Goal: Transaction & Acquisition: Purchase product/service

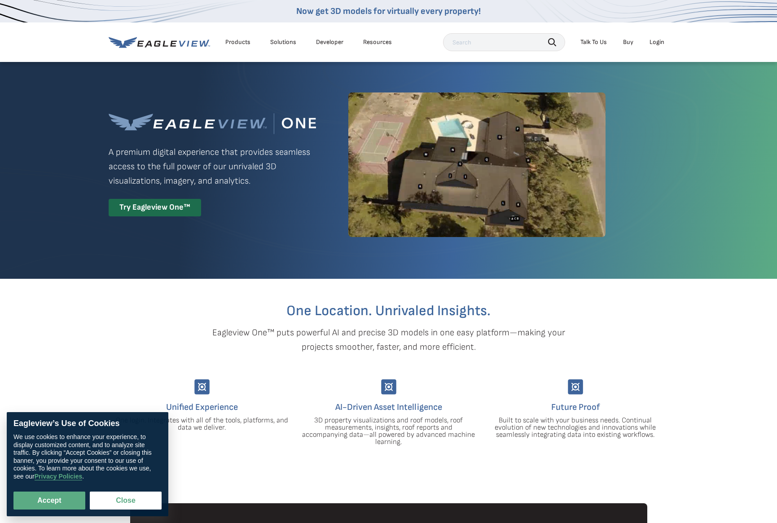
click at [657, 43] on div "Login" at bounding box center [657, 42] width 15 height 8
click at [69, 493] on button "Accept" at bounding box center [49, 501] width 72 height 18
checkbox input "true"
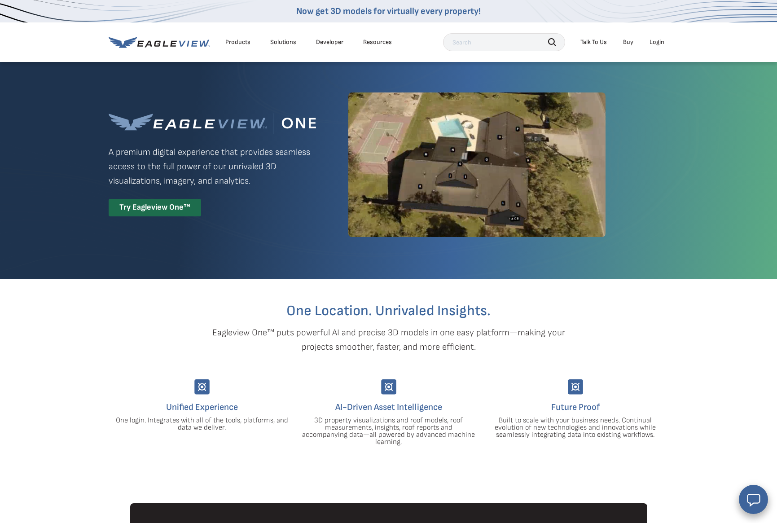
click at [659, 40] on div "Login" at bounding box center [657, 42] width 15 height 8
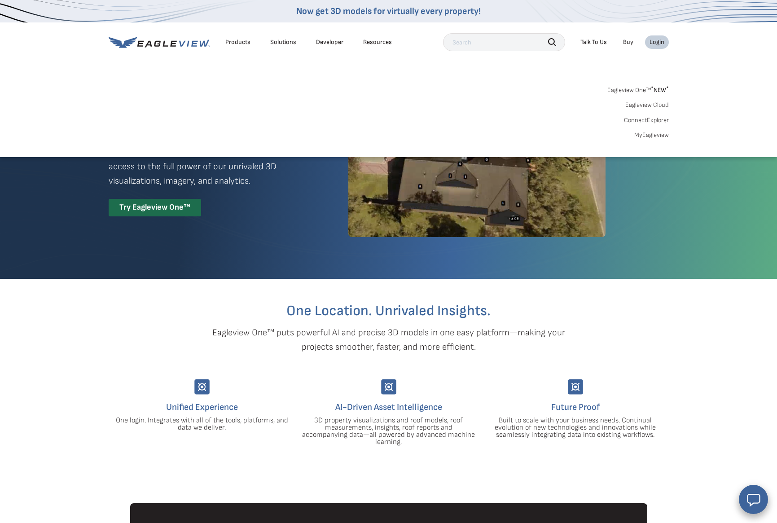
click at [652, 42] on div "Login" at bounding box center [657, 42] width 15 height 8
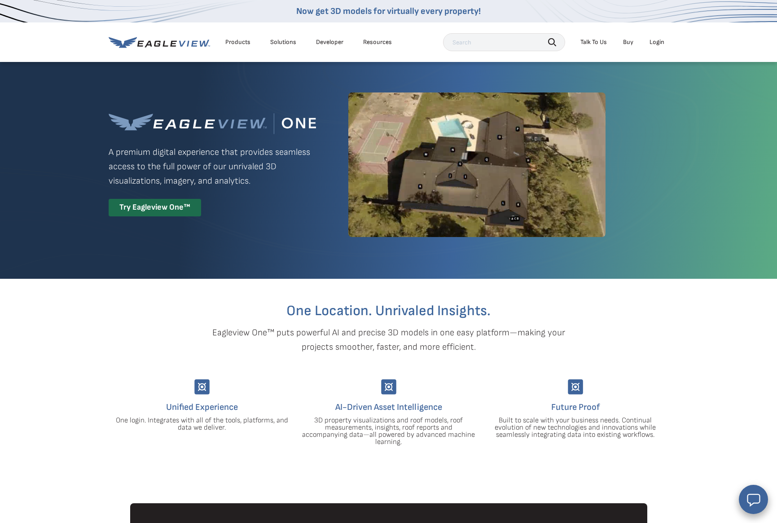
click at [653, 42] on div "Login" at bounding box center [657, 42] width 15 height 8
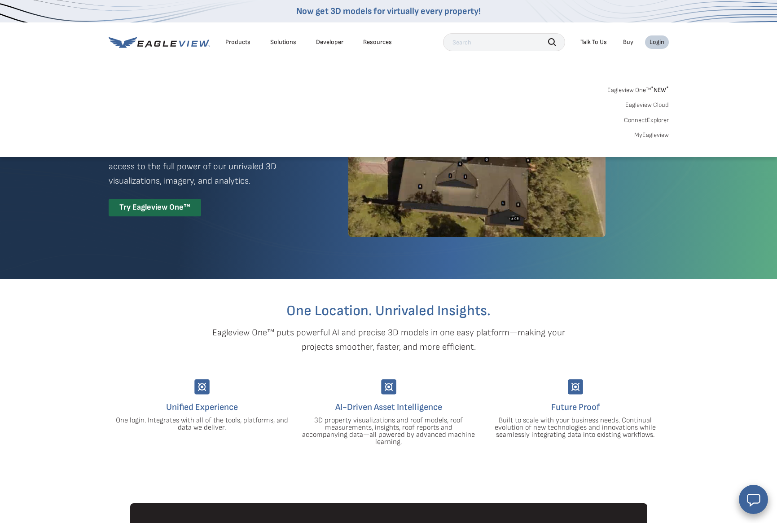
click at [643, 89] on link "Eagleview One™ * NEW *" at bounding box center [639, 89] width 62 height 10
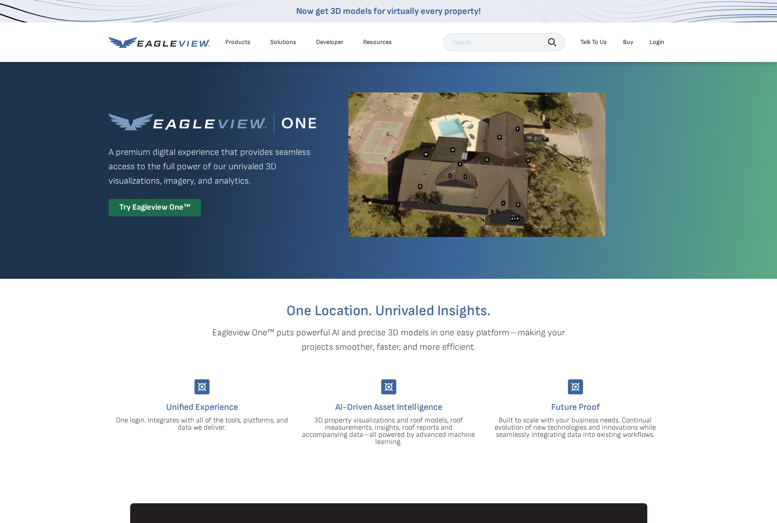
click at [662, 41] on div "Login" at bounding box center [657, 42] width 15 height 8
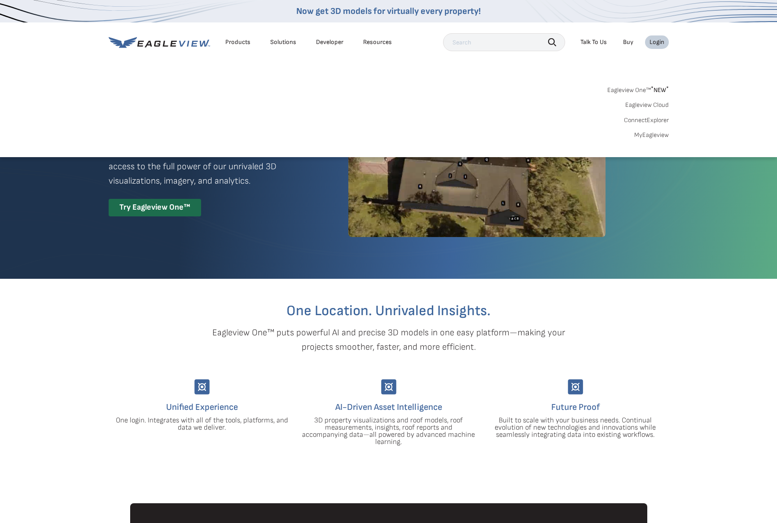
click at [658, 133] on link "MyEagleview" at bounding box center [652, 135] width 35 height 8
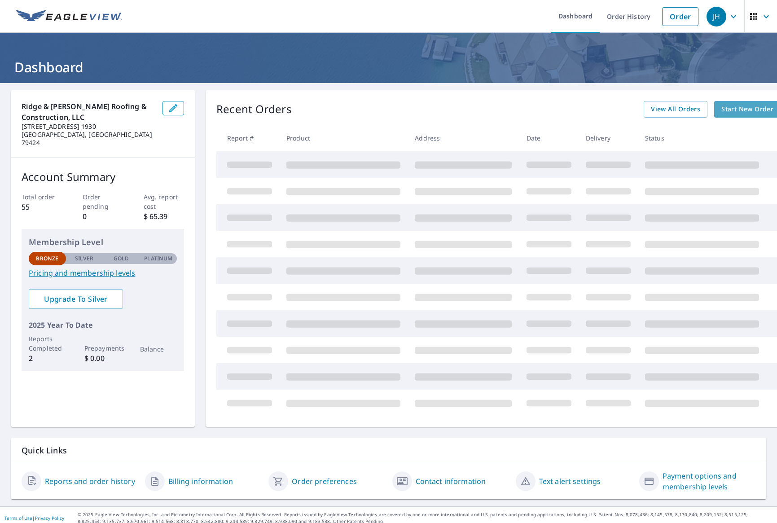
click at [741, 107] on span "Start New Order" at bounding box center [748, 109] width 52 height 11
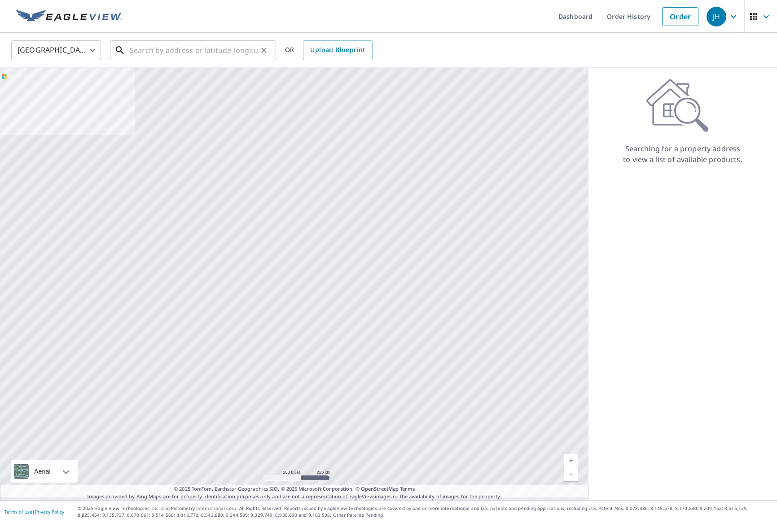
click at [193, 53] on input "text" at bounding box center [194, 50] width 128 height 25
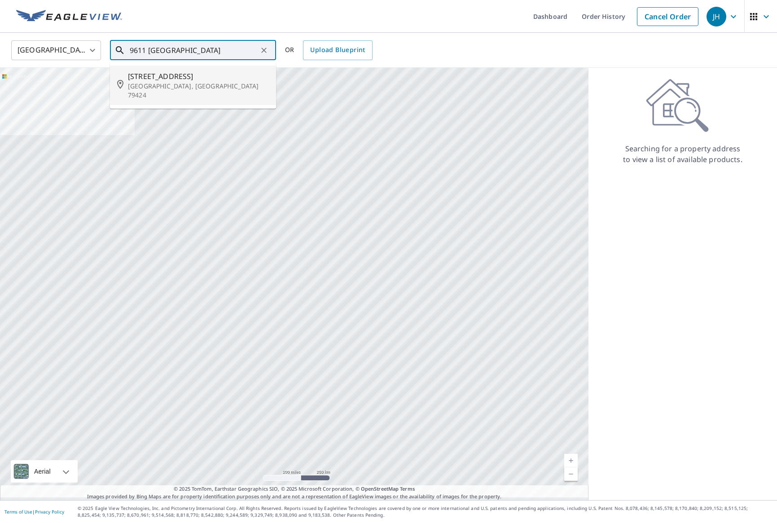
click at [140, 77] on span "9611 Durham Ave" at bounding box center [198, 76] width 141 height 11
type input "9611 Durham Ave Lubbock, TX 79424"
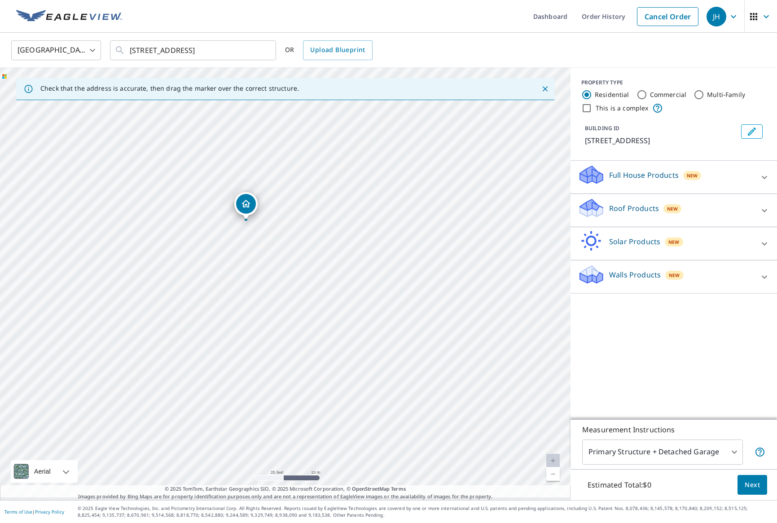
click at [624, 174] on p "Full House Products" at bounding box center [644, 175] width 70 height 11
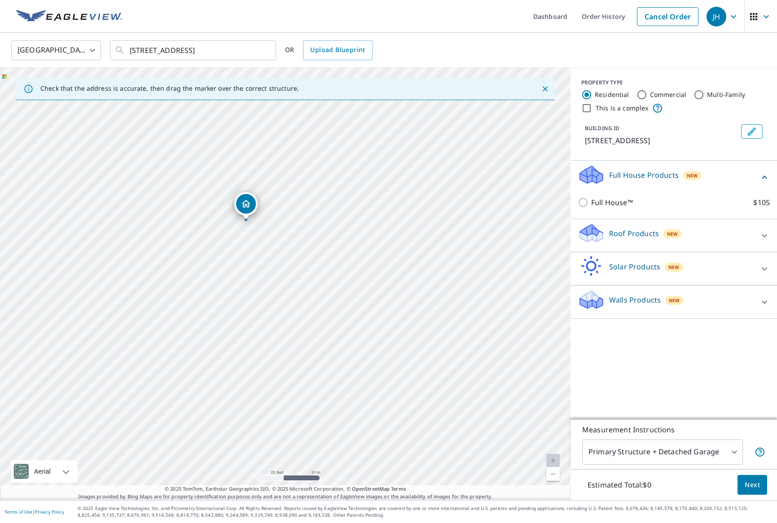
click at [624, 173] on p "Full House Products" at bounding box center [644, 175] width 70 height 11
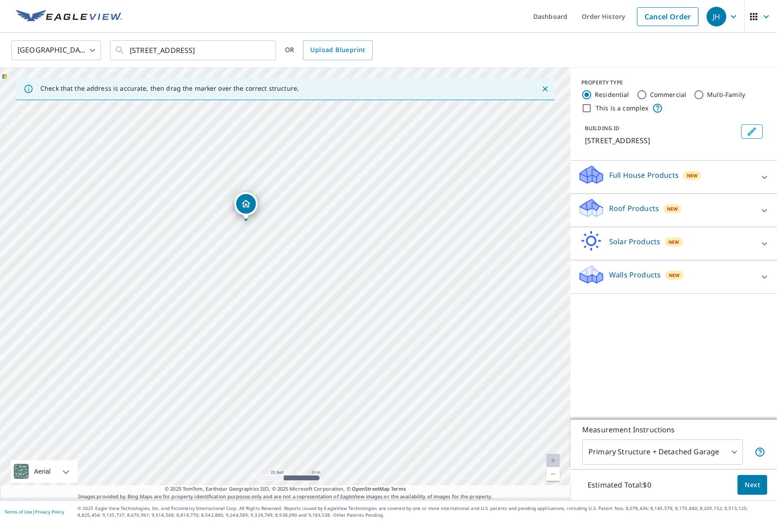
click at [620, 213] on p "Roof Products" at bounding box center [634, 208] width 50 height 11
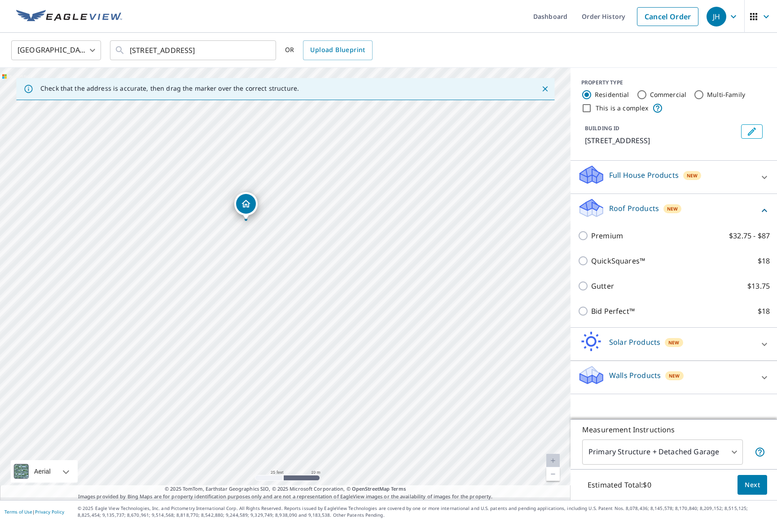
click at [620, 209] on p "Roof Products" at bounding box center [634, 208] width 50 height 11
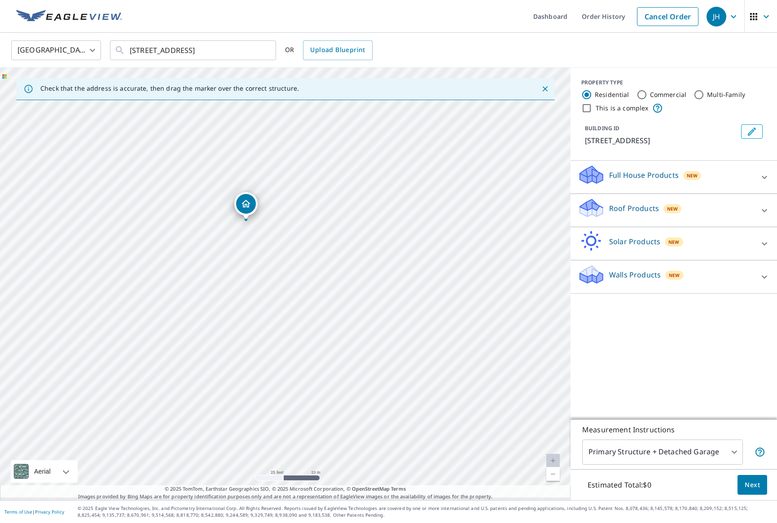
click at [620, 209] on p "Roof Products" at bounding box center [634, 208] width 50 height 11
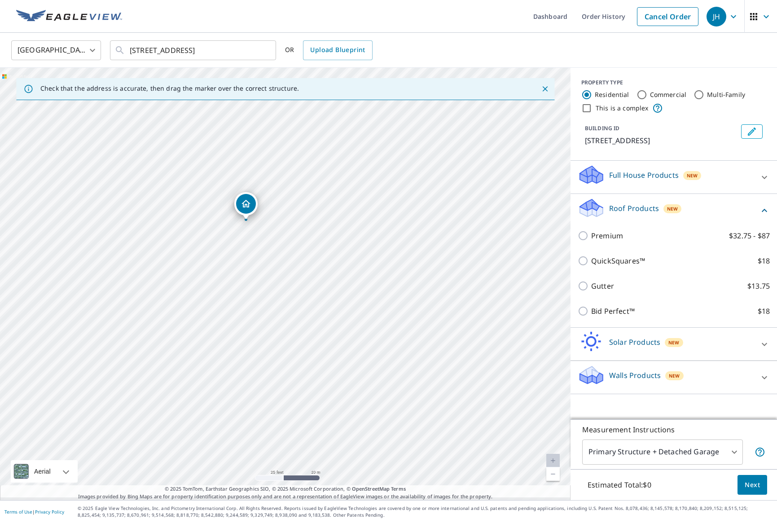
click at [620, 209] on p "Roof Products" at bounding box center [634, 208] width 50 height 11
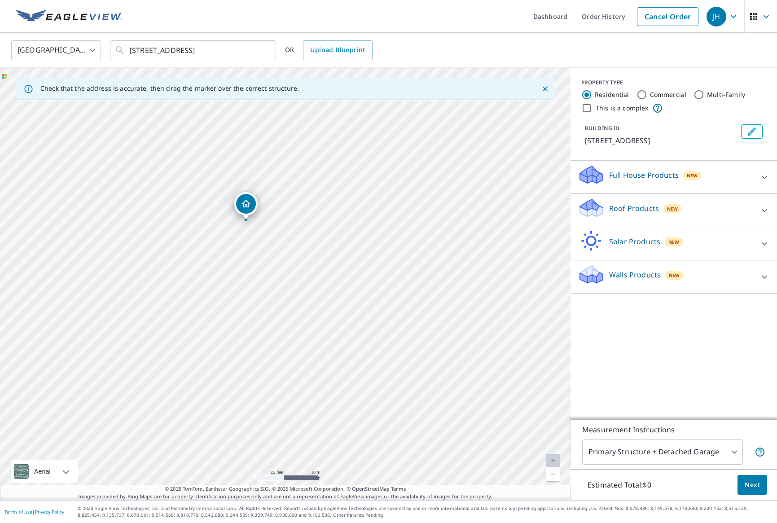
click at [695, 173] on span "New" at bounding box center [692, 175] width 11 height 7
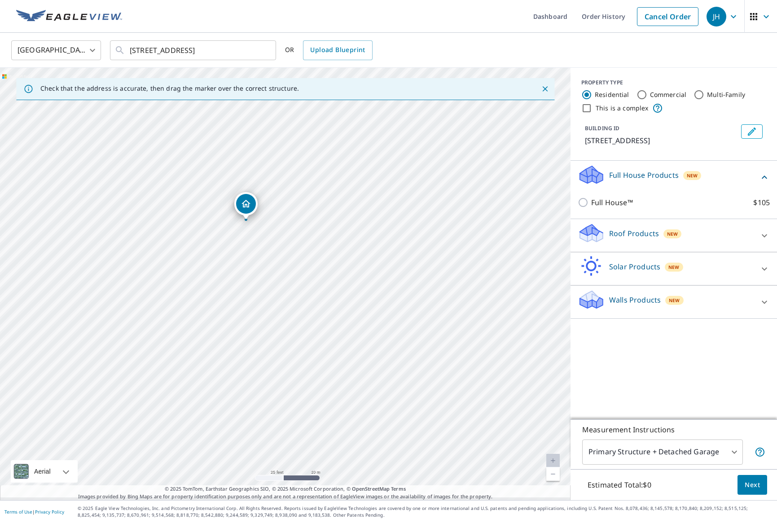
click at [622, 232] on p "Roof Products" at bounding box center [634, 233] width 50 height 11
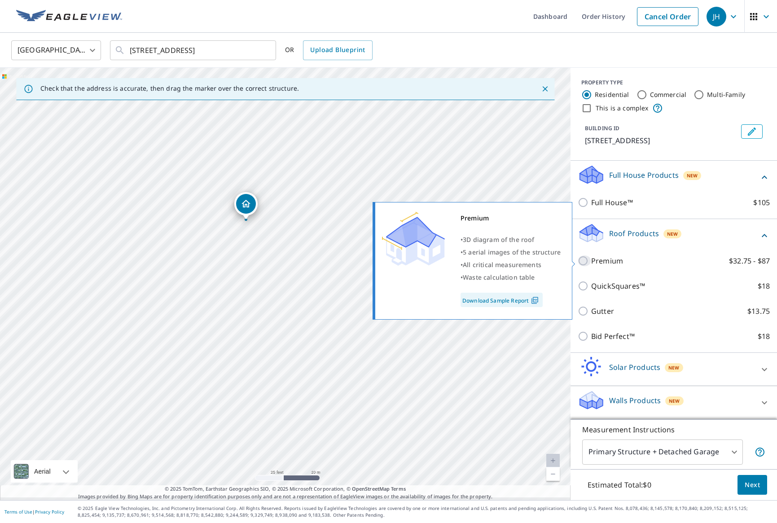
click at [587, 260] on input "Premium $32.75 - $87" at bounding box center [584, 261] width 13 height 11
checkbox input "true"
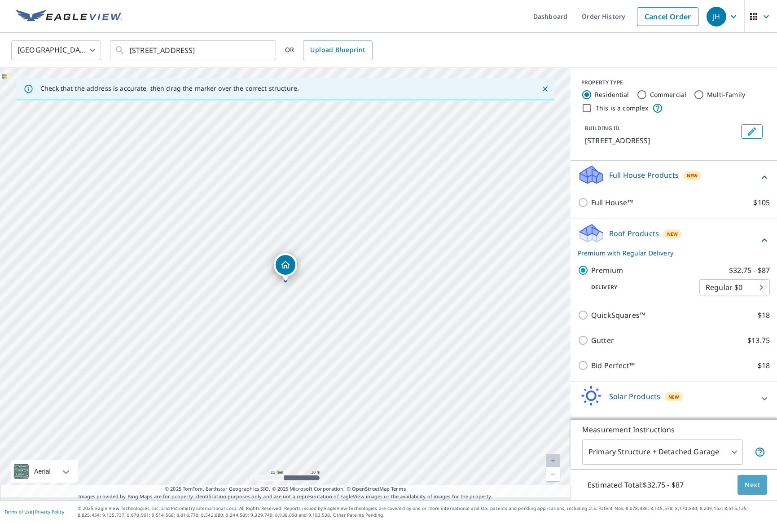
click at [754, 481] on span "Next" at bounding box center [752, 485] width 15 height 11
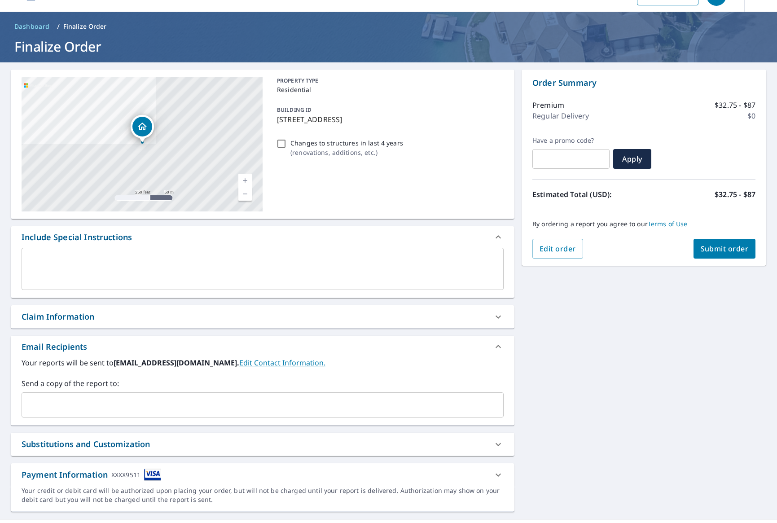
scroll to position [23, 0]
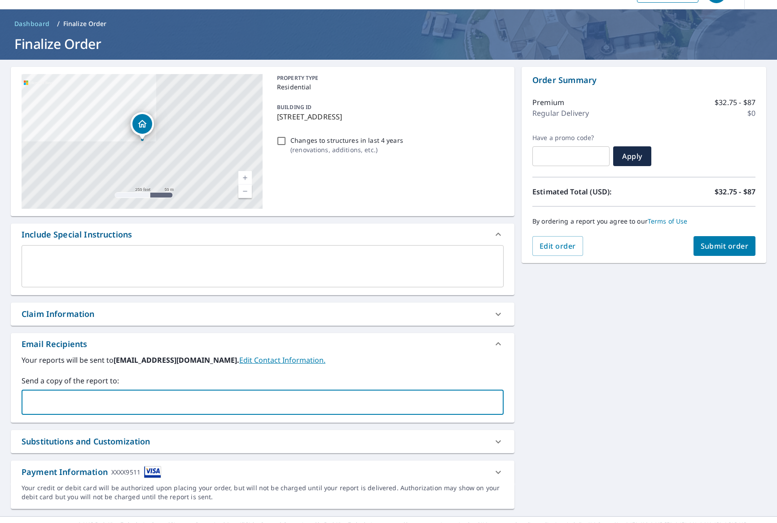
type input "jharrison@choicelandservices.com"
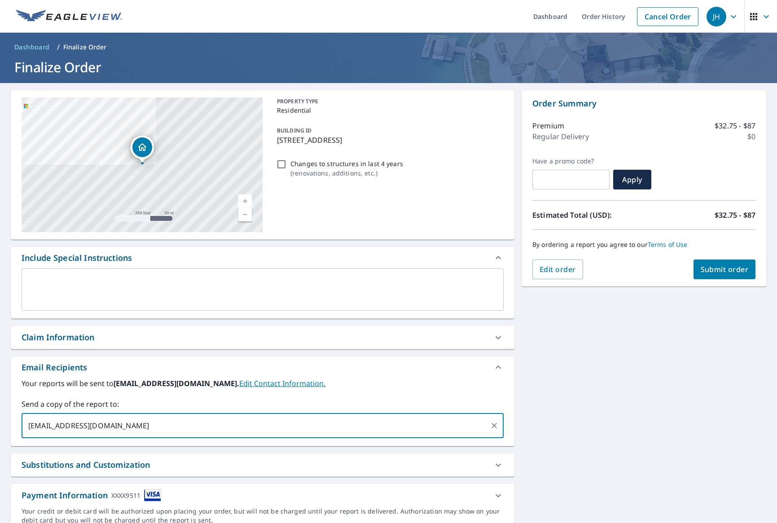
scroll to position [0, 0]
click at [733, 272] on span "Submit order" at bounding box center [725, 270] width 48 height 10
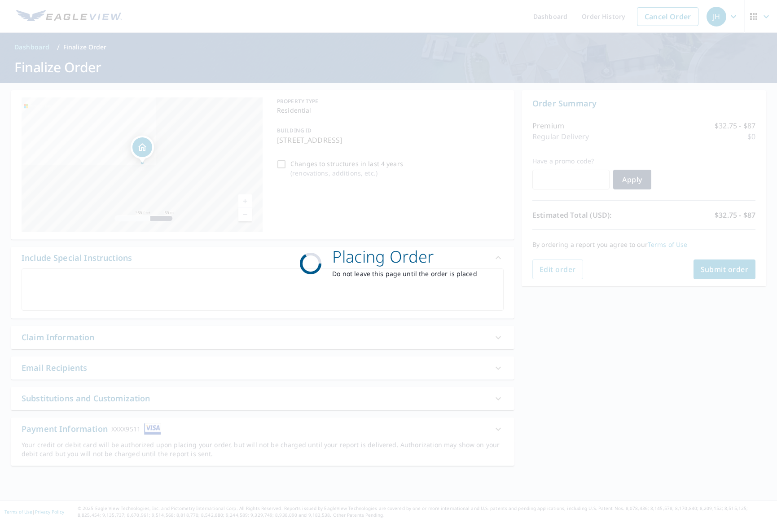
scroll to position [0, 0]
